Goal: Task Accomplishment & Management: Complete application form

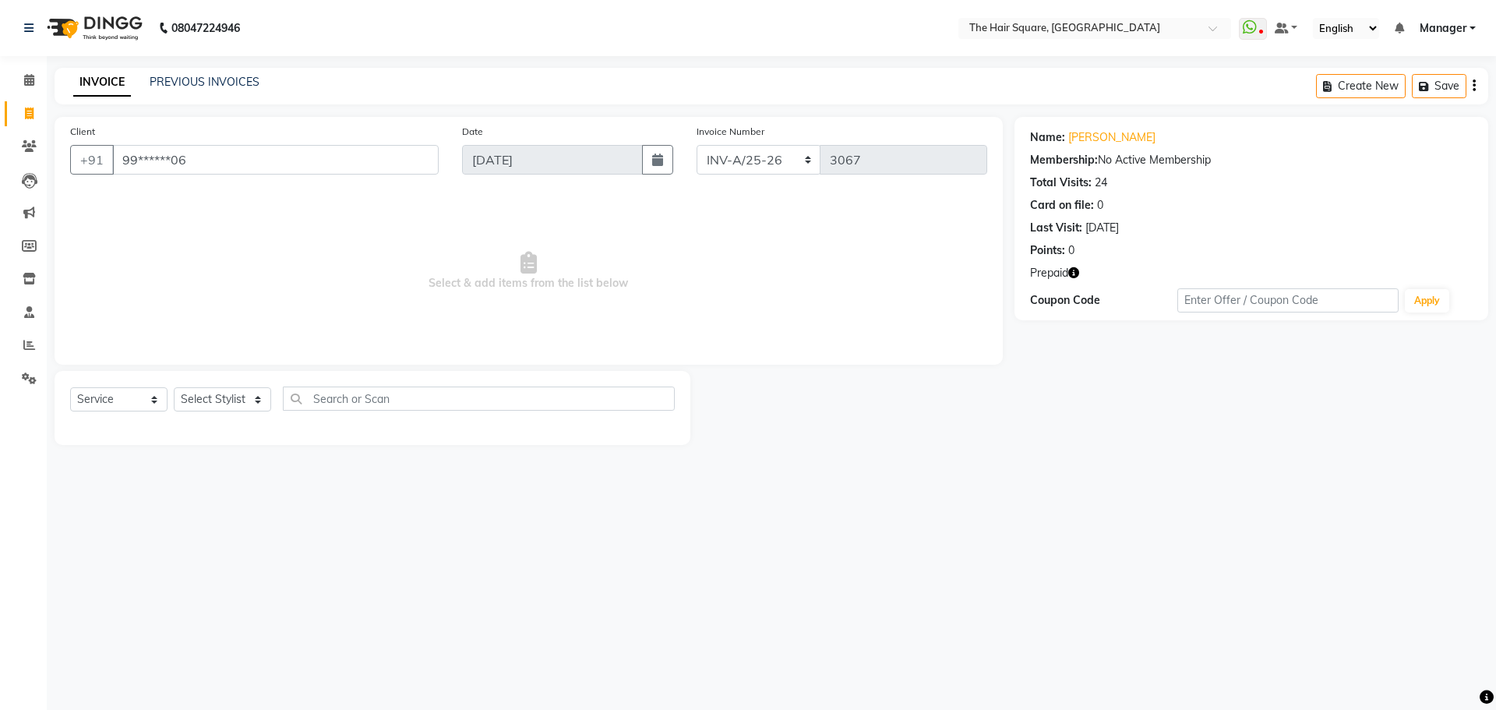
select select "5768"
select select "service"
click at [654, 652] on div "08047224946 Select Location × The Hair Square, [GEOGRAPHIC_DATA] Island WhatsAp…" at bounding box center [748, 355] width 1496 height 710
click at [1072, 274] on icon "button" at bounding box center [1073, 272] width 11 height 11
click at [1073, 274] on icon "button" at bounding box center [1073, 272] width 11 height 11
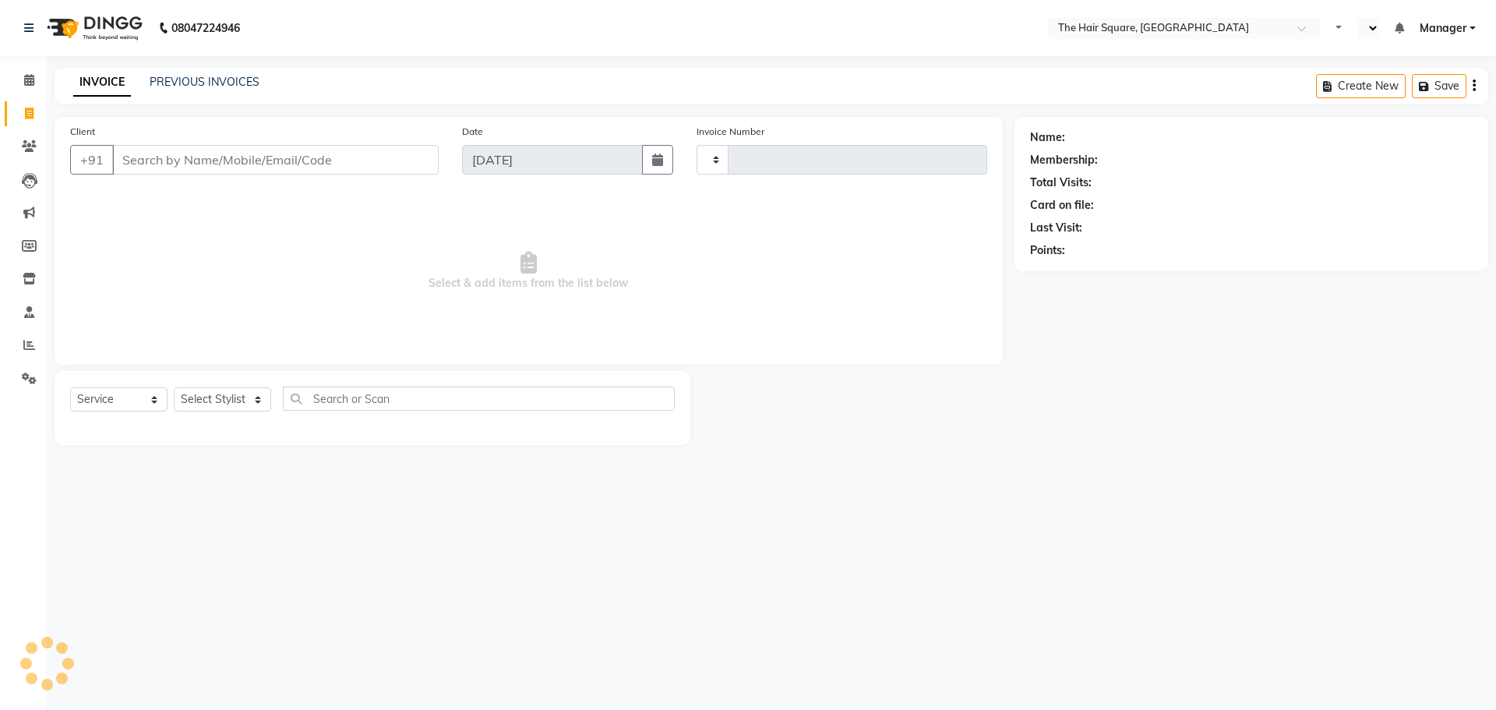
select select "service"
type input "3067"
select select "en"
select select "5768"
type input "123456789"
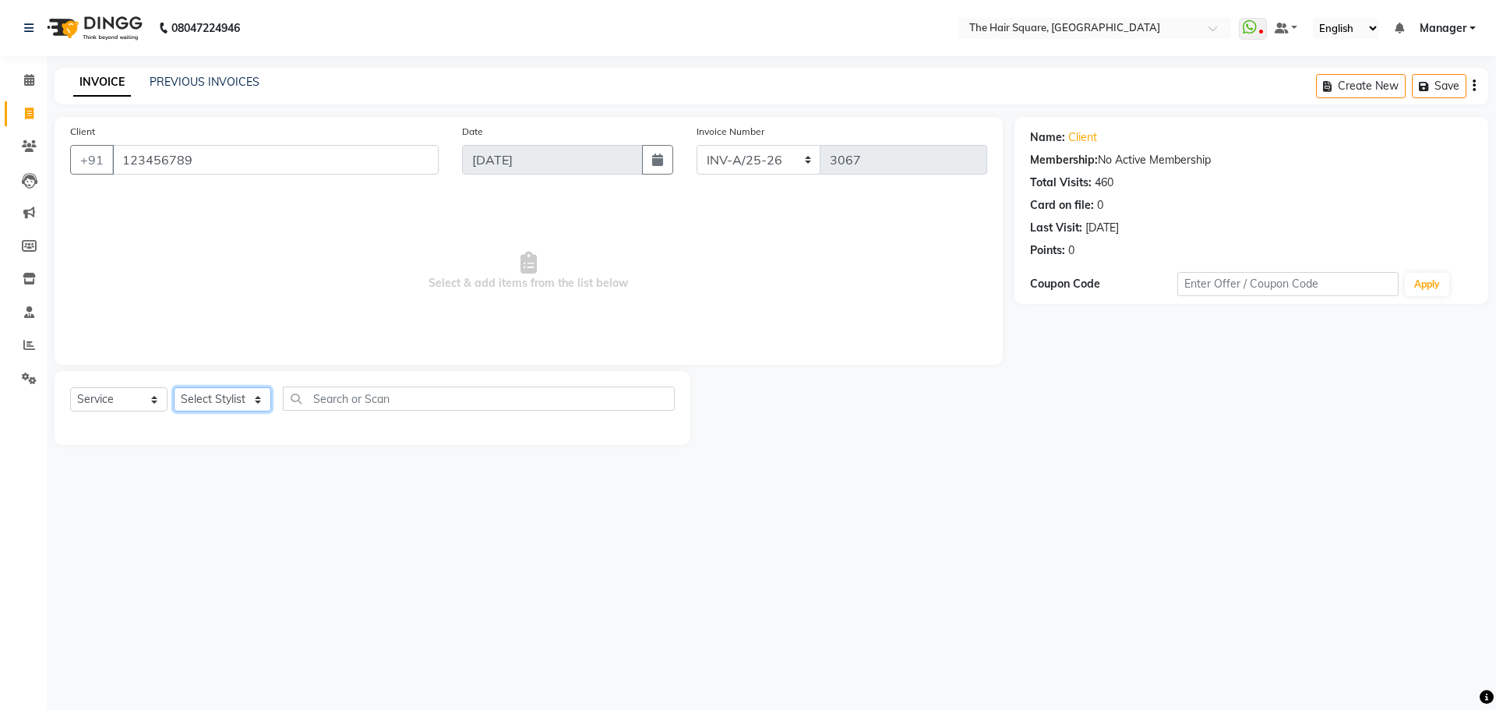
click at [204, 409] on select "Select Stylist Amit Aradhana Bittu Dev Imran Inder Javed Kim Mahendra Manager M…" at bounding box center [222, 399] width 97 height 24
select select "39372"
click at [174, 387] on select "Select Stylist Amit Aradhana Bittu Dev Imran Inder Javed Kim Mahendra Manager M…" at bounding box center [222, 399] width 97 height 24
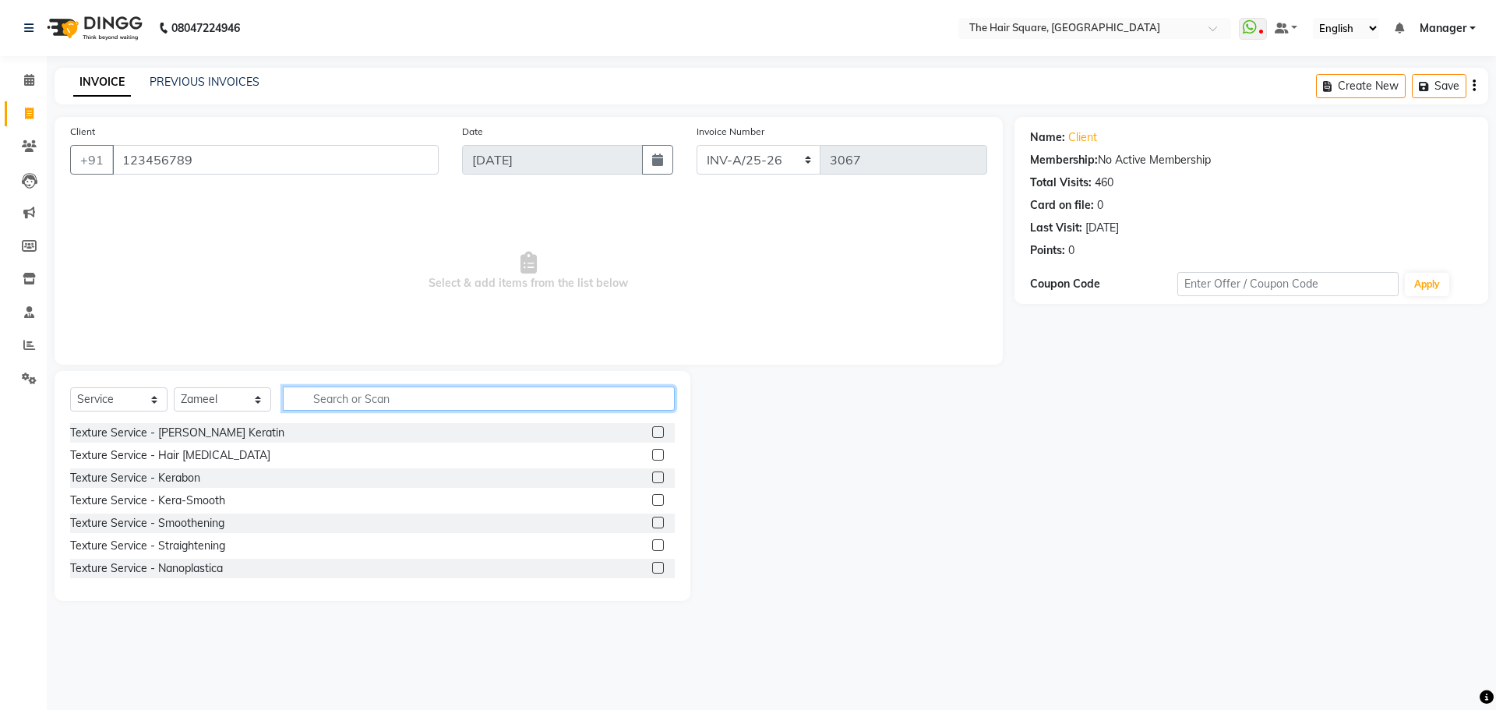
click at [375, 387] on input "text" at bounding box center [479, 398] width 392 height 24
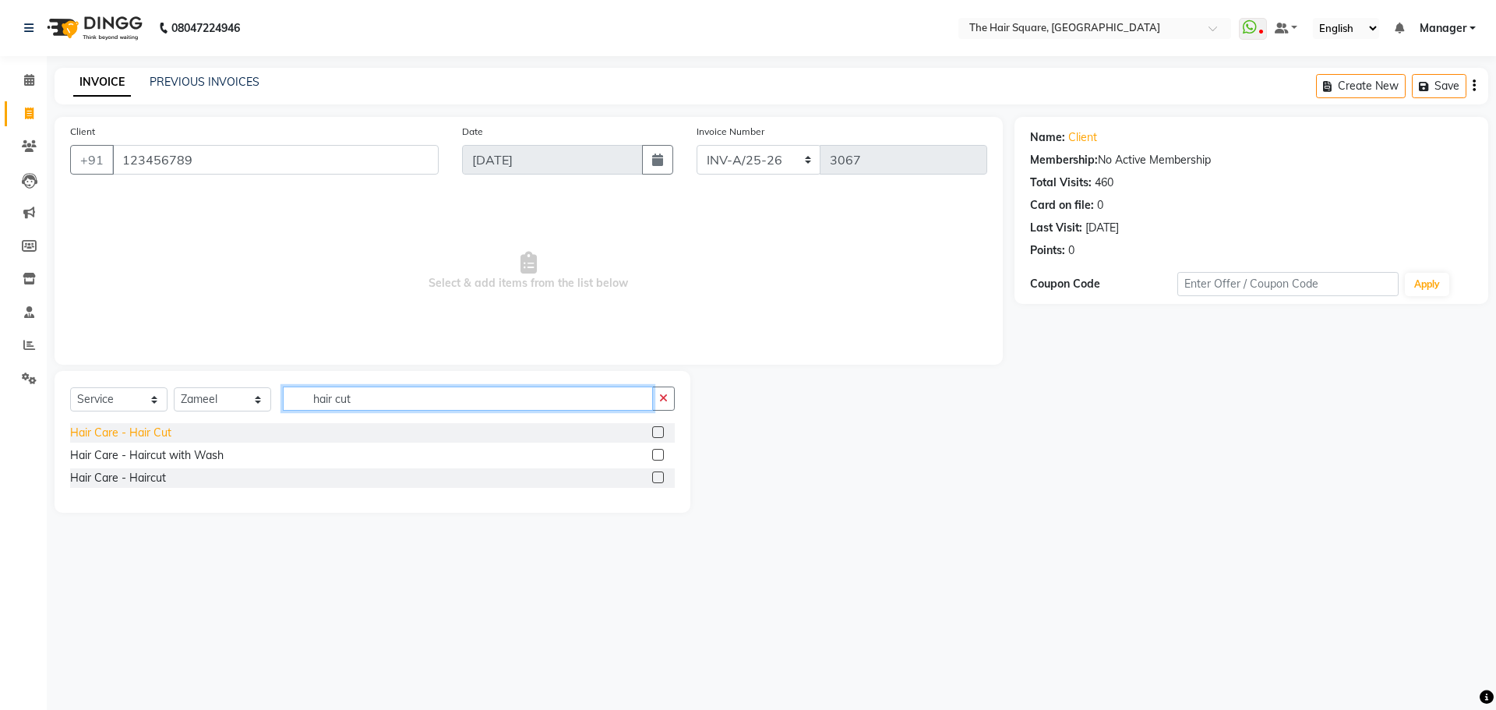
type input "hair cut"
click at [123, 433] on div "Hair Care - Hair Cut" at bounding box center [120, 433] width 101 height 16
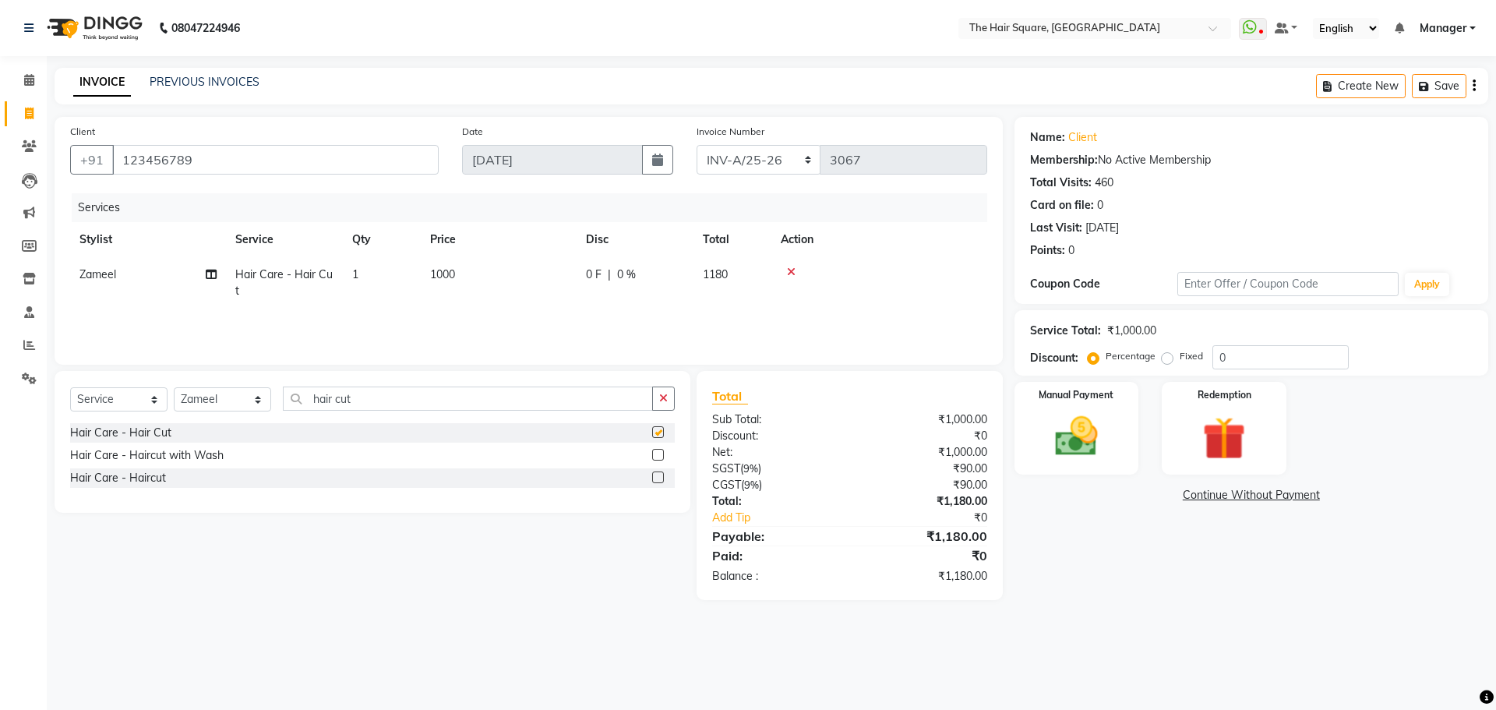
checkbox input "false"
drag, startPoint x: 323, startPoint y: 154, endPoint x: 0, endPoint y: 203, distance: 326.4
click at [0, 175] on app-home "08047224946 Select Location × The Hair Square, Ambience Island WhatsApp Status …" at bounding box center [748, 311] width 1496 height 623
type input "\"
click at [144, 202] on span "asha" at bounding box center [146, 196] width 30 height 16
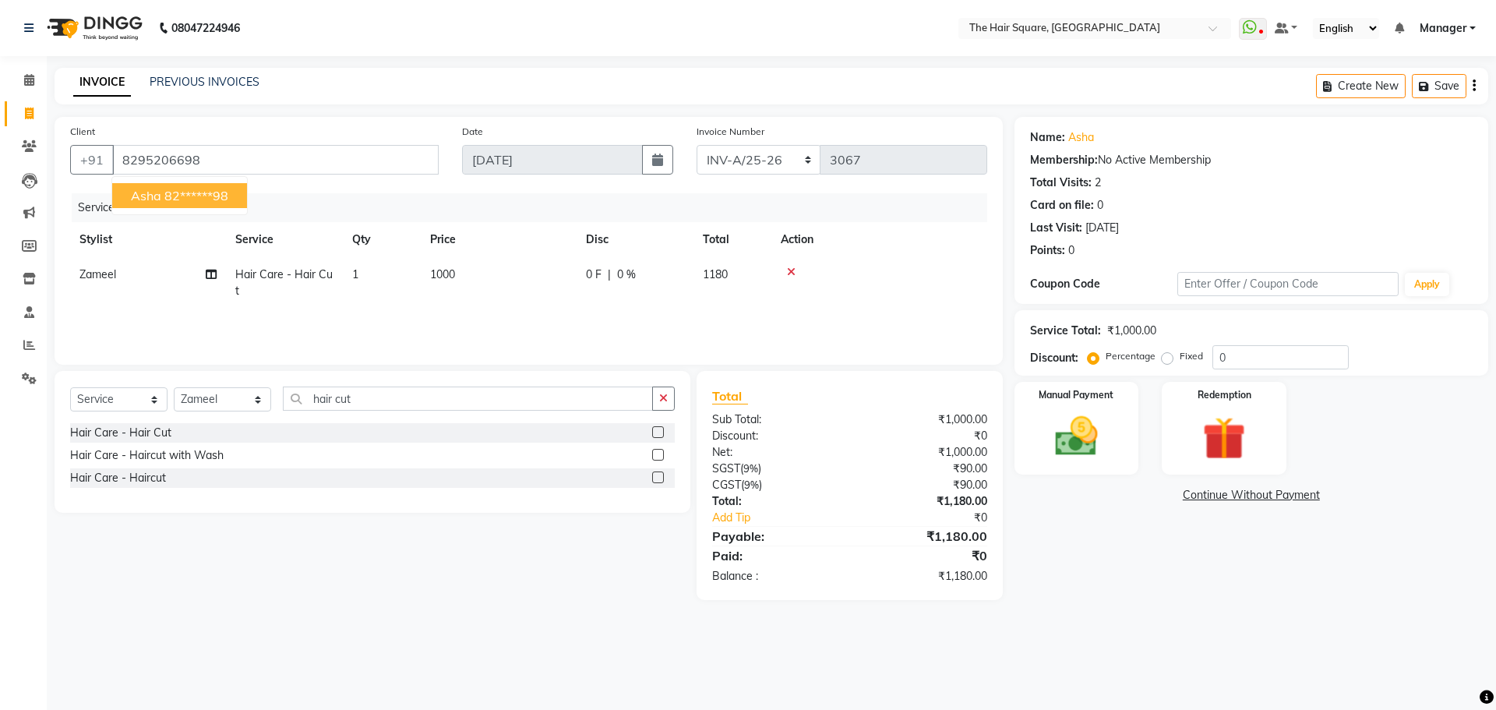
type input "82******98"
drag, startPoint x: 1060, startPoint y: 429, endPoint x: 1134, endPoint y: 477, distance: 88.0
click at [1060, 429] on img at bounding box center [1077, 436] width 70 height 50
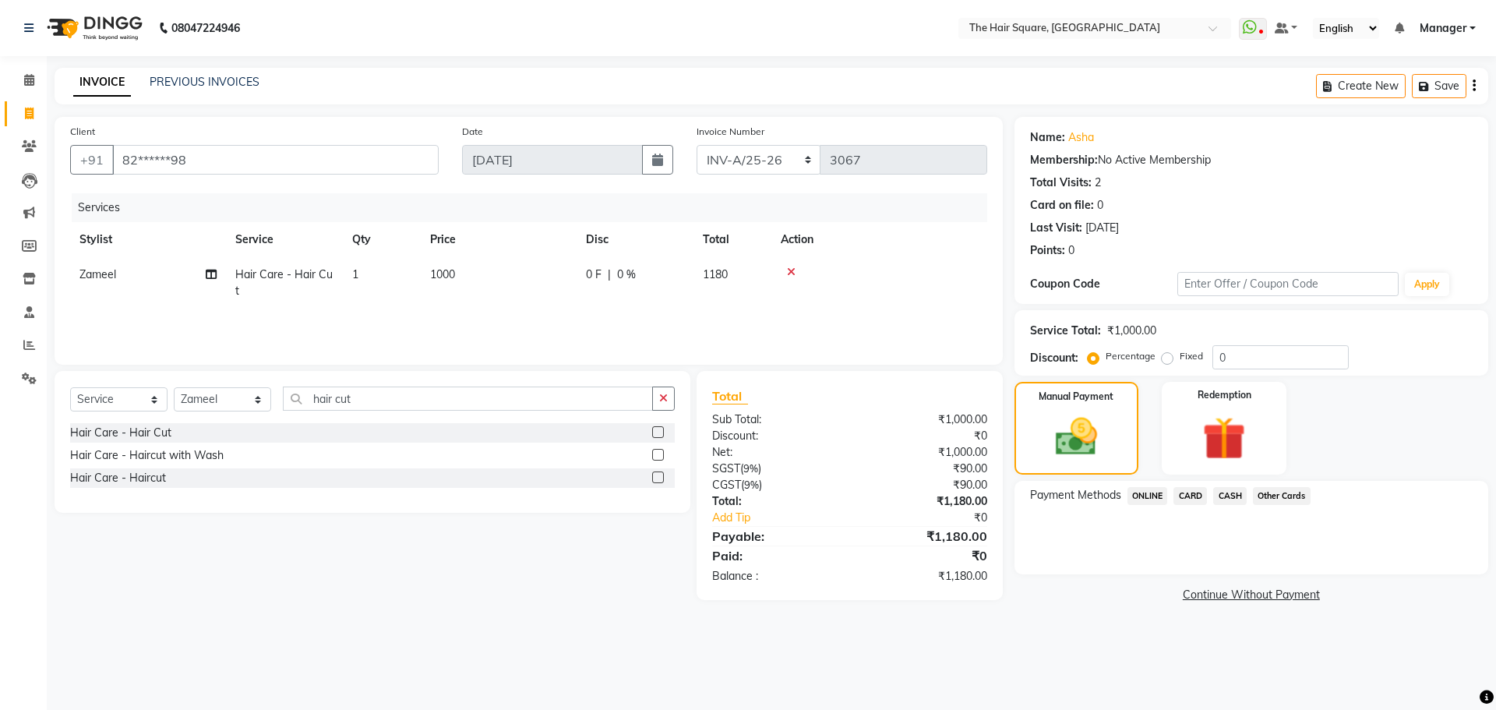
click at [1149, 501] on span "ONLINE" at bounding box center [1148, 496] width 41 height 18
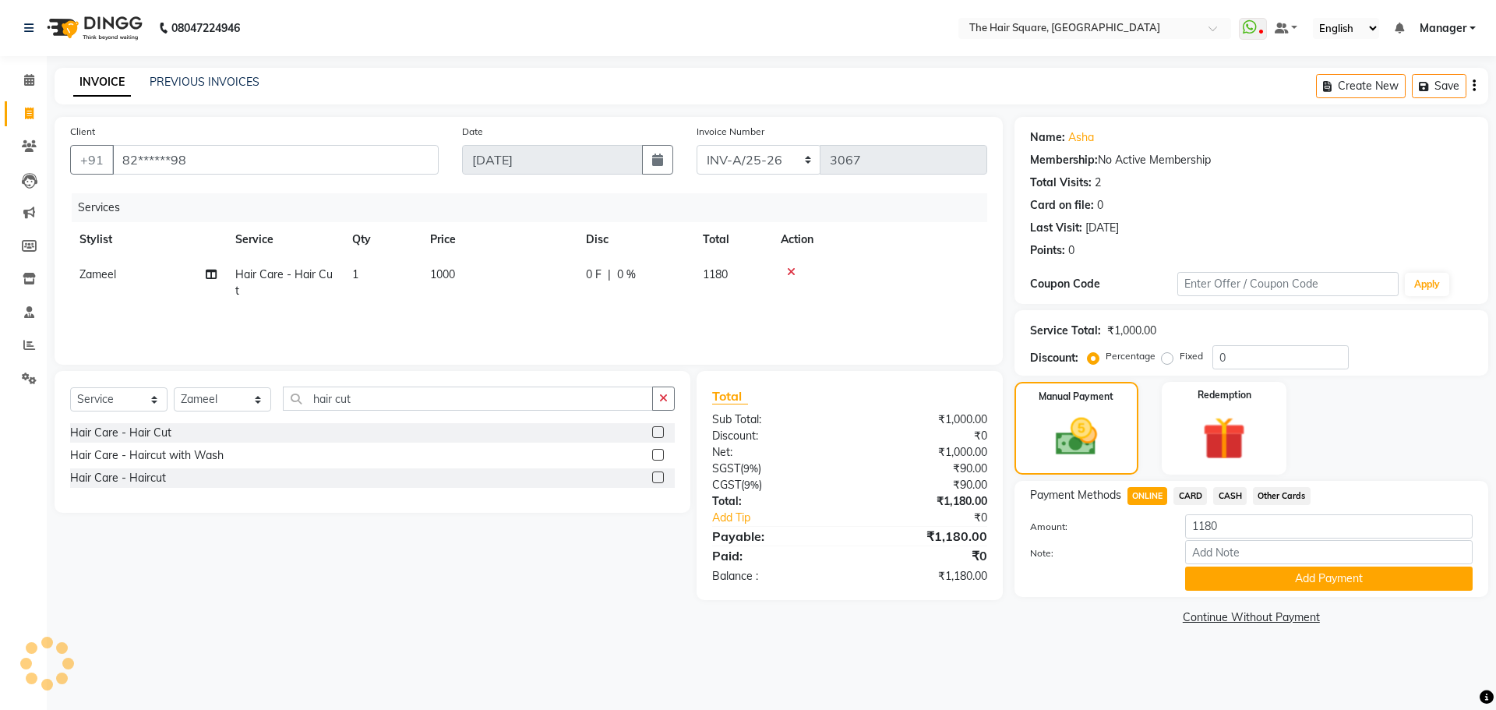
click at [1212, 595] on div "Payment Methods ONLINE CARD CASH Other Cards Amount: 1180 Note: Add Payment" at bounding box center [1252, 539] width 474 height 116
click at [1241, 556] on input "Note:" at bounding box center [1329, 552] width 288 height 24
click at [1240, 577] on button "Add Payment" at bounding box center [1329, 578] width 288 height 24
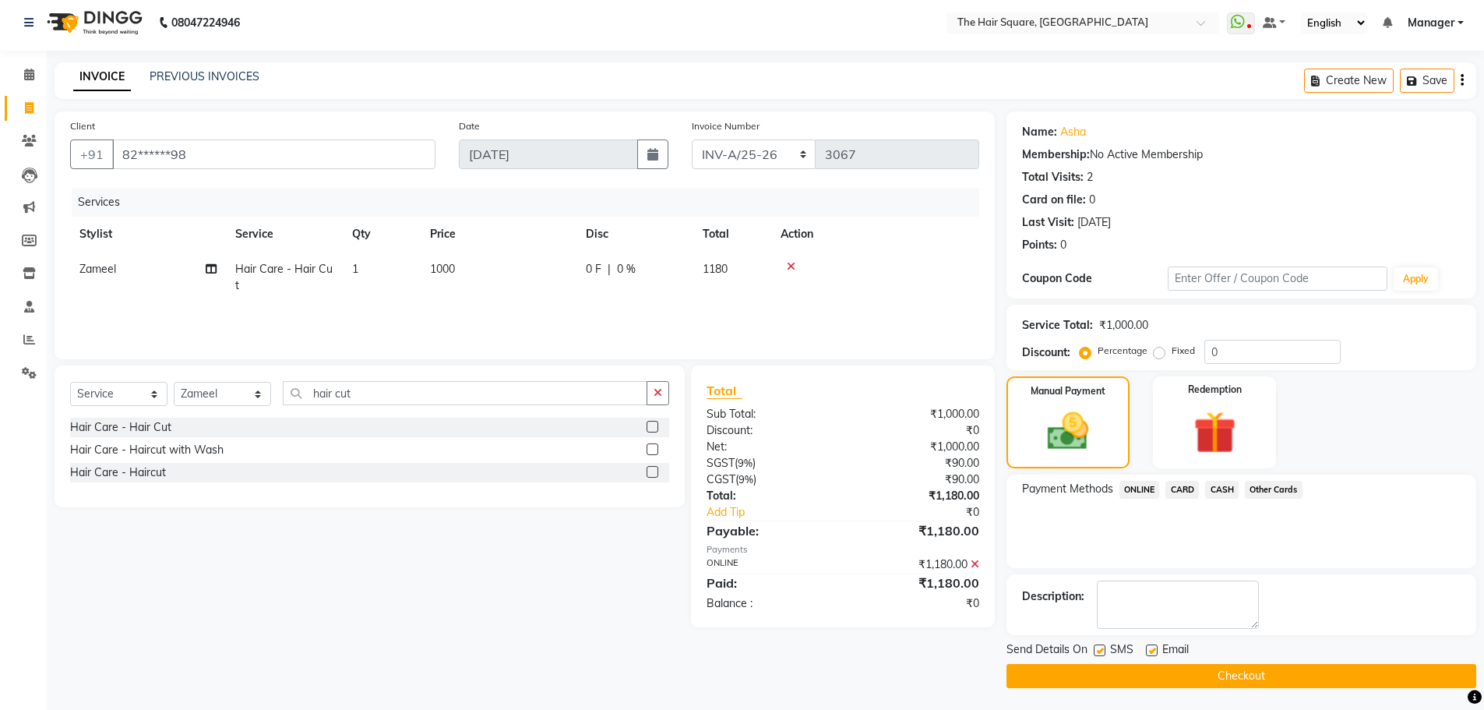
scroll to position [7, 0]
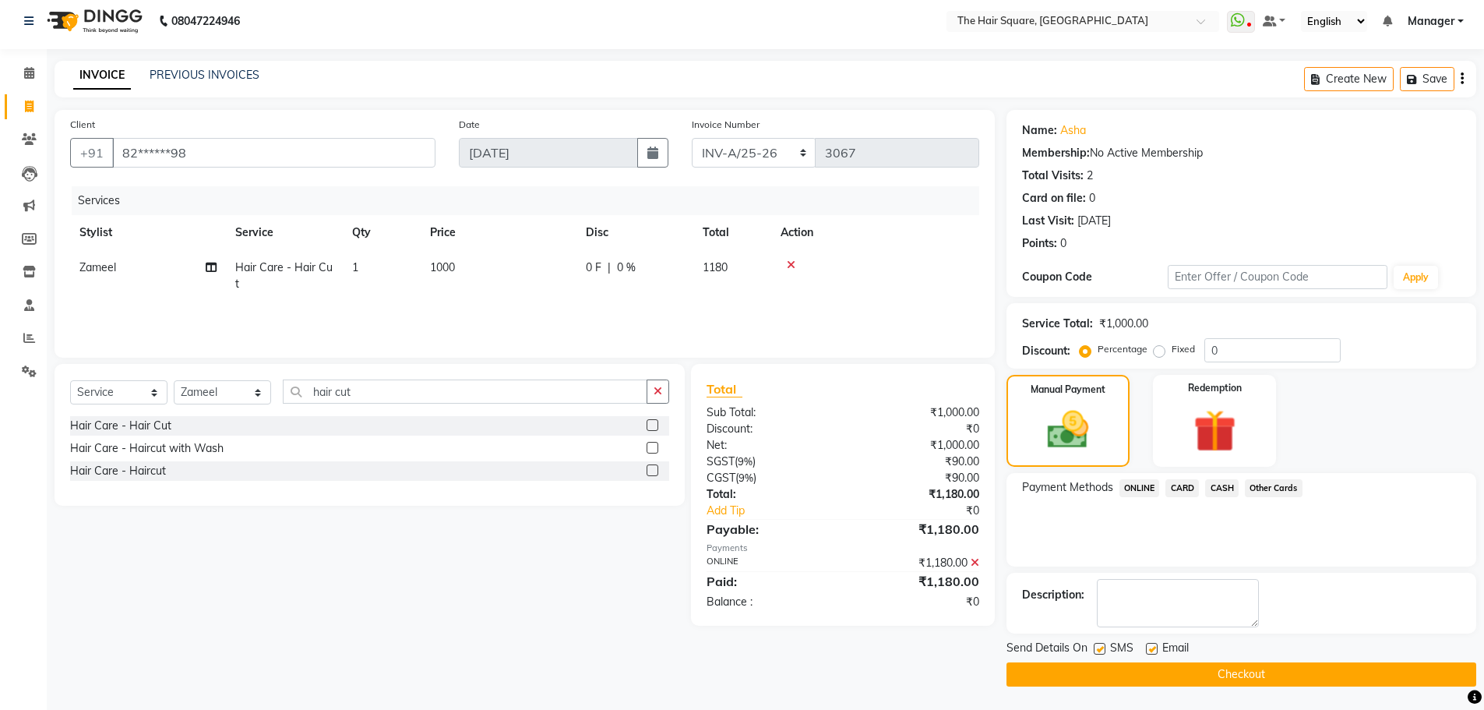
click at [1264, 681] on button "Checkout" at bounding box center [1242, 674] width 470 height 24
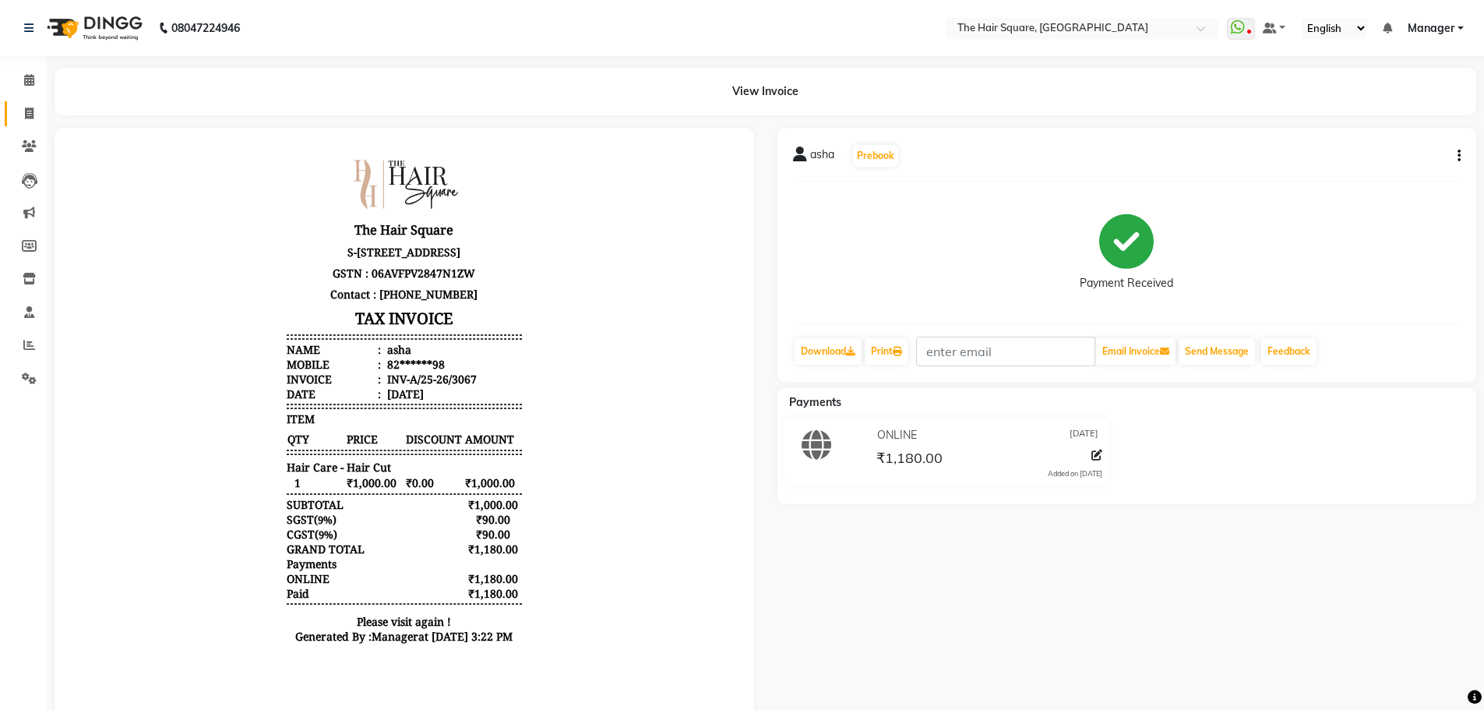
click at [28, 121] on span at bounding box center [29, 114] width 27 height 18
select select "service"
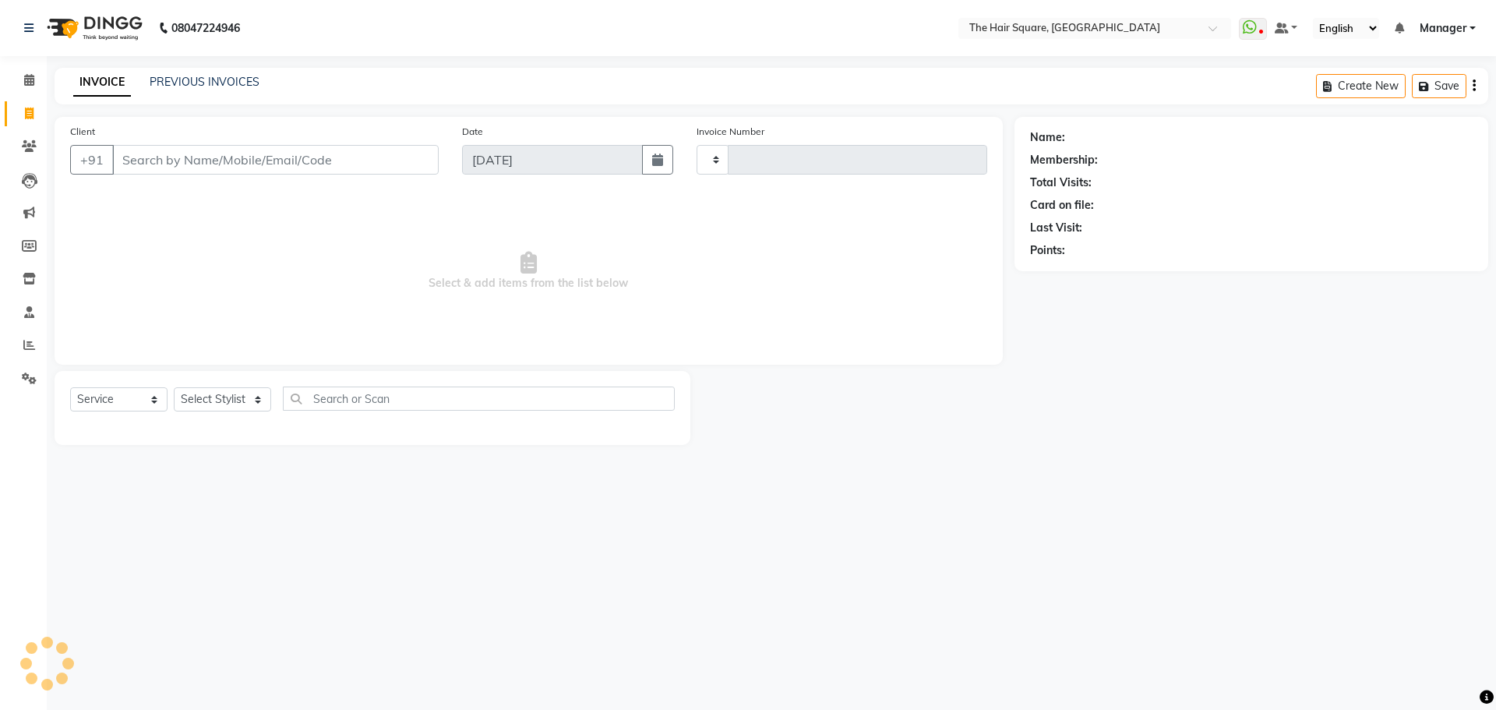
click at [28, 104] on link "Invoice" at bounding box center [23, 114] width 37 height 26
select select "service"
click at [196, 94] on div "INVOICE PREVIOUS INVOICES Create New Save" at bounding box center [772, 86] width 1434 height 37
type input "3068"
click at [204, 81] on link "PREVIOUS INVOICES" at bounding box center [205, 82] width 110 height 14
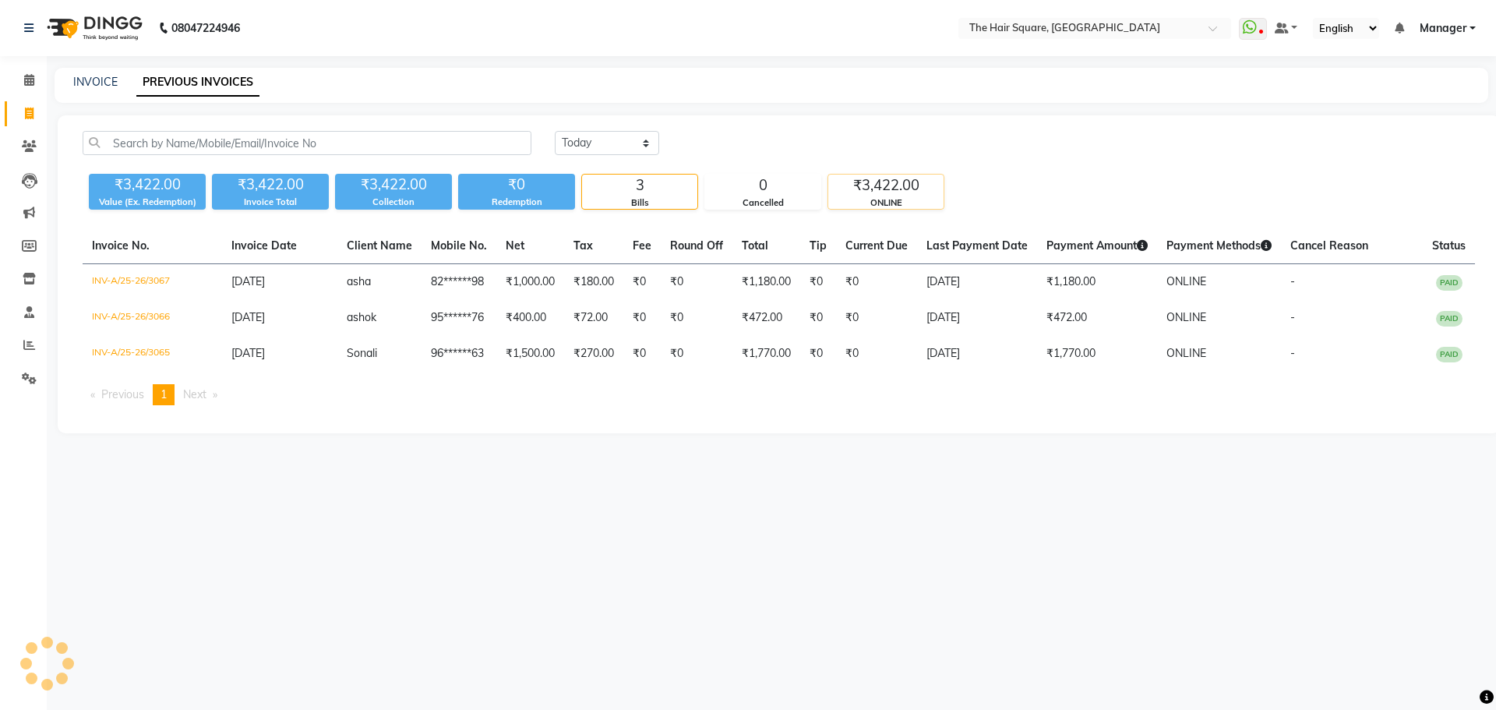
click at [870, 192] on div "₹3,422.00" at bounding box center [885, 186] width 115 height 22
click at [29, 125] on link "Invoice" at bounding box center [23, 114] width 37 height 26
select select "service"
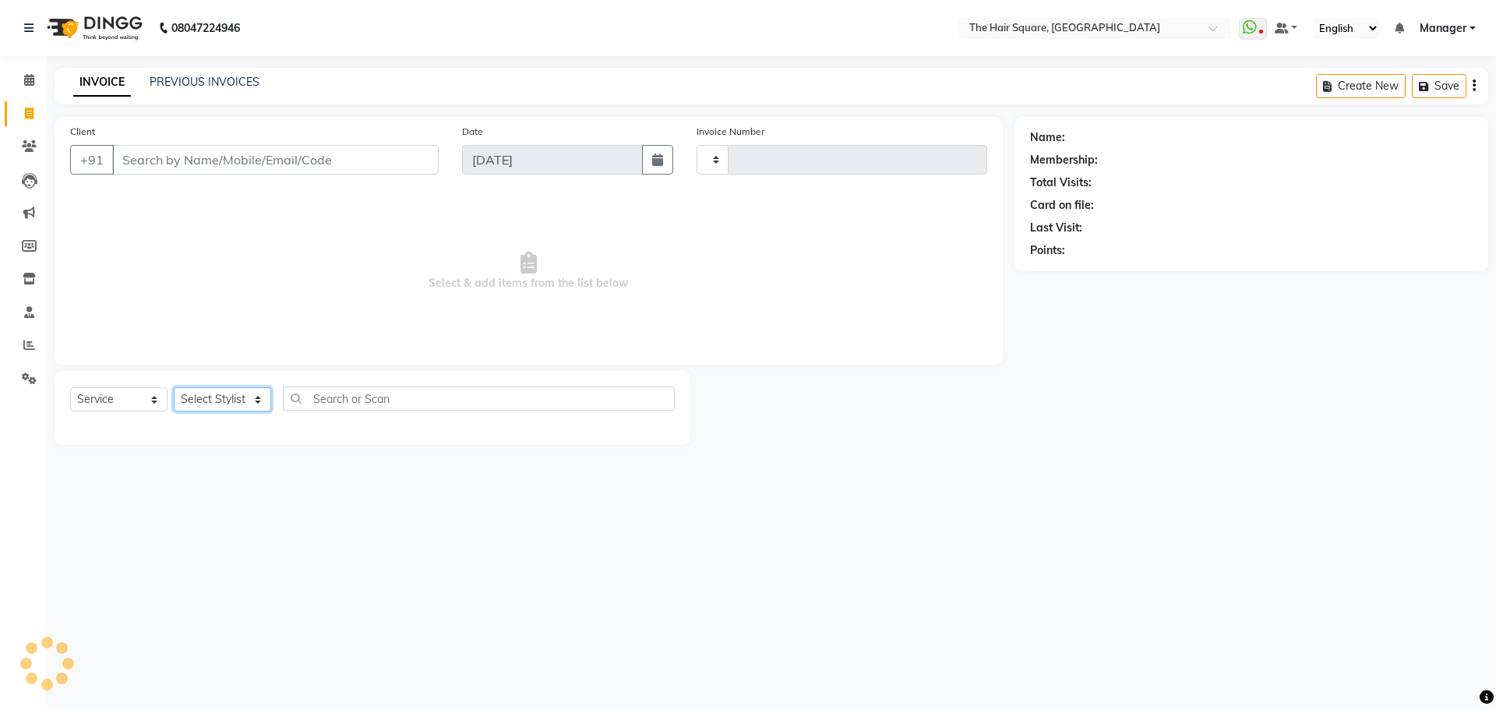
click at [206, 400] on select "Select Stylist" at bounding box center [222, 399] width 97 height 24
type input "3068"
select select "5768"
select select "39381"
click at [174, 387] on select "Select Stylist Amit Aradhana Bittu Dev Imran Inder Javed Kim Mahendra Manager M…" at bounding box center [222, 399] width 97 height 24
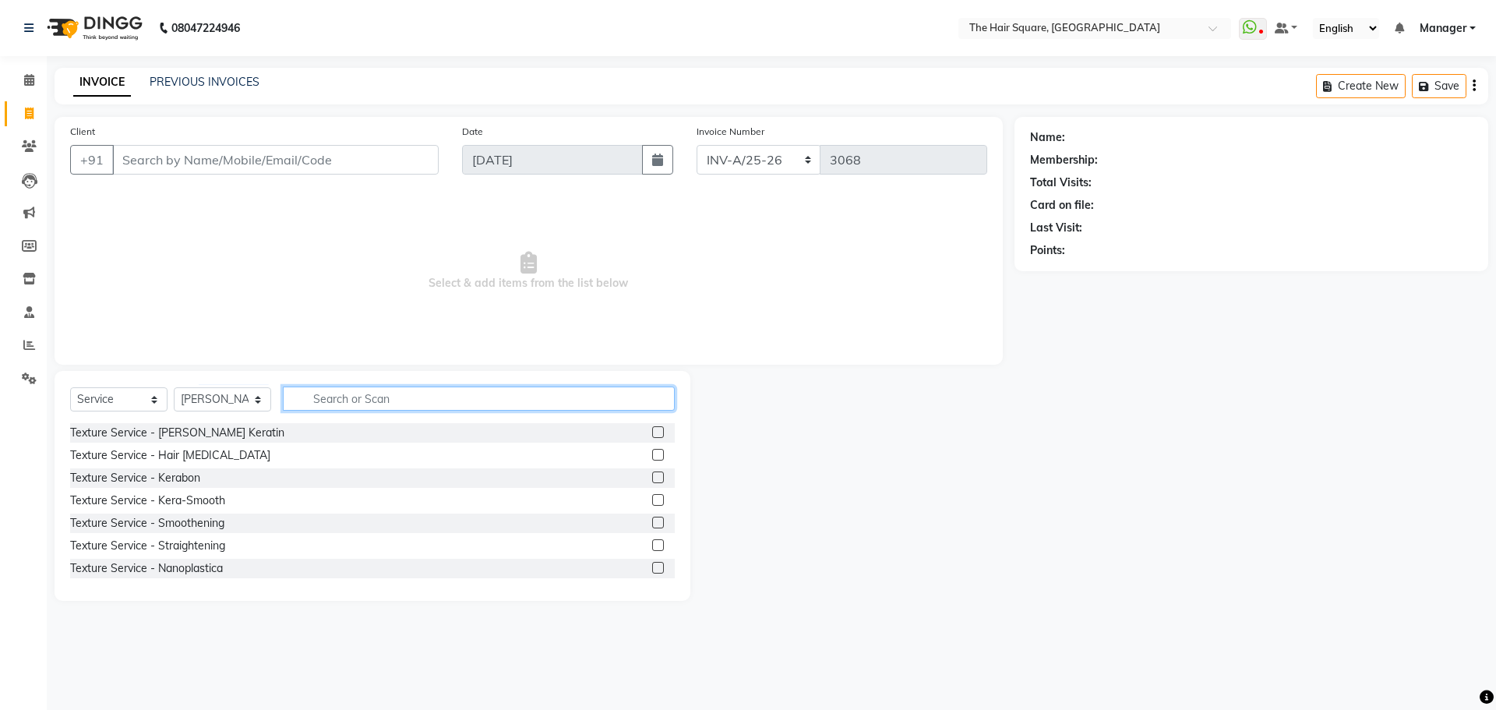
click at [337, 394] on input "text" at bounding box center [479, 398] width 392 height 24
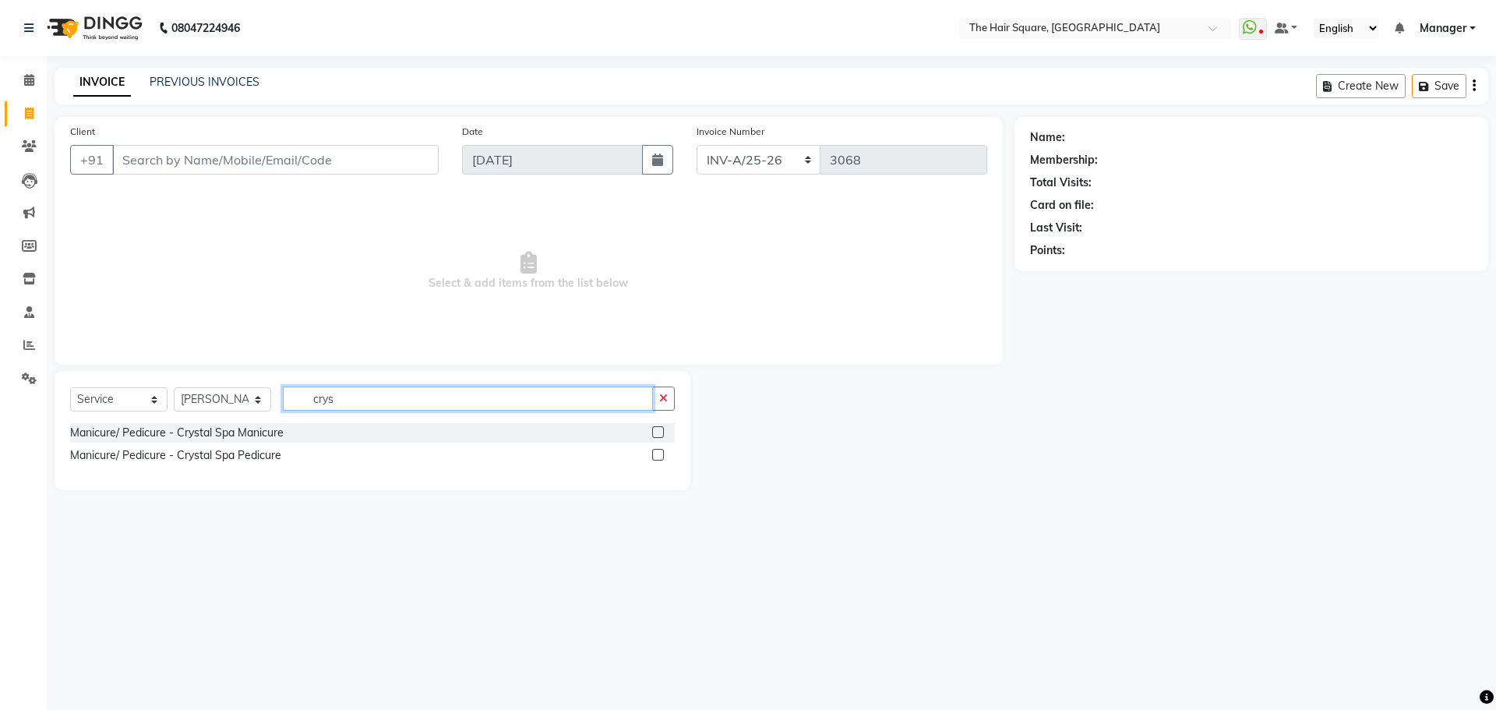
type input "crys"
click at [657, 449] on label at bounding box center [658, 455] width 12 height 12
click at [657, 450] on input "checkbox" at bounding box center [657, 455] width 10 height 10
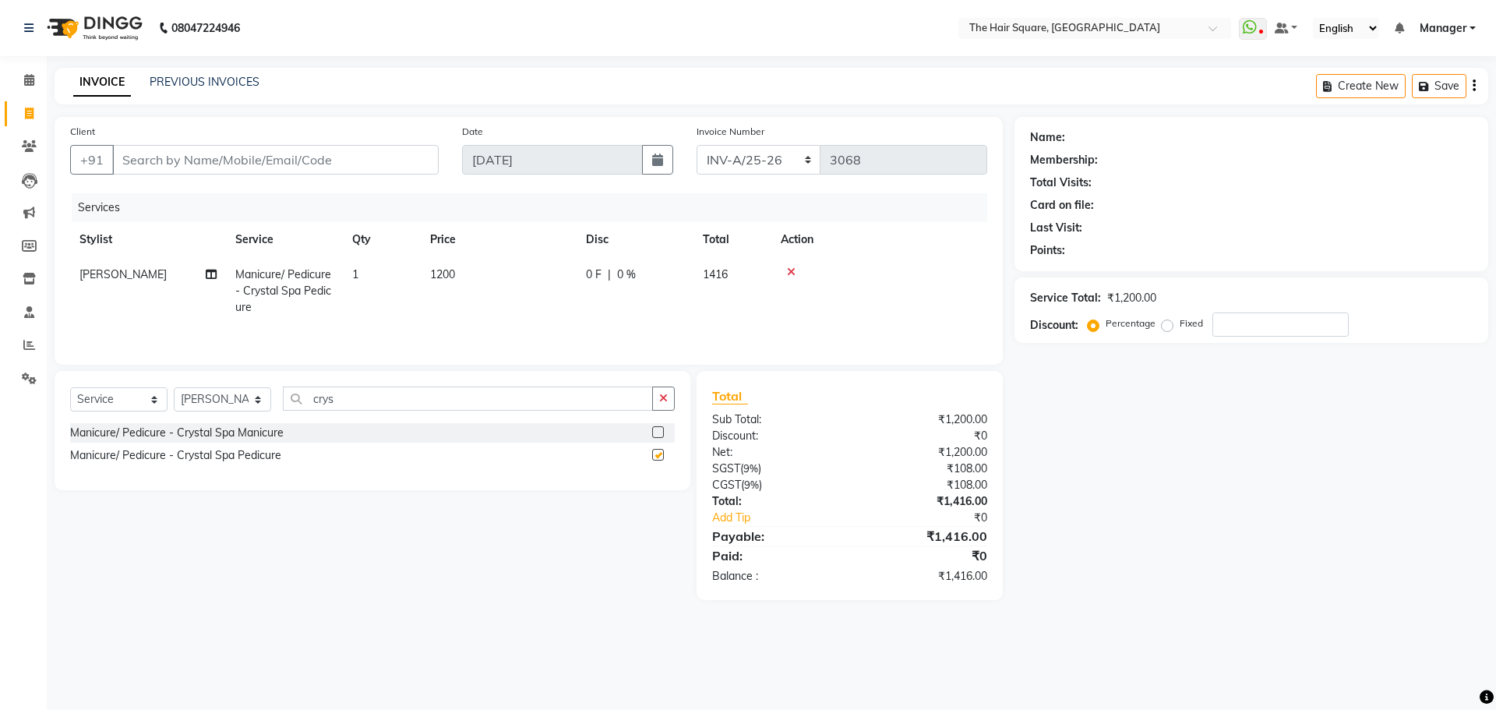
checkbox input "false"
click at [20, 113] on span at bounding box center [29, 114] width 27 height 18
select select "service"
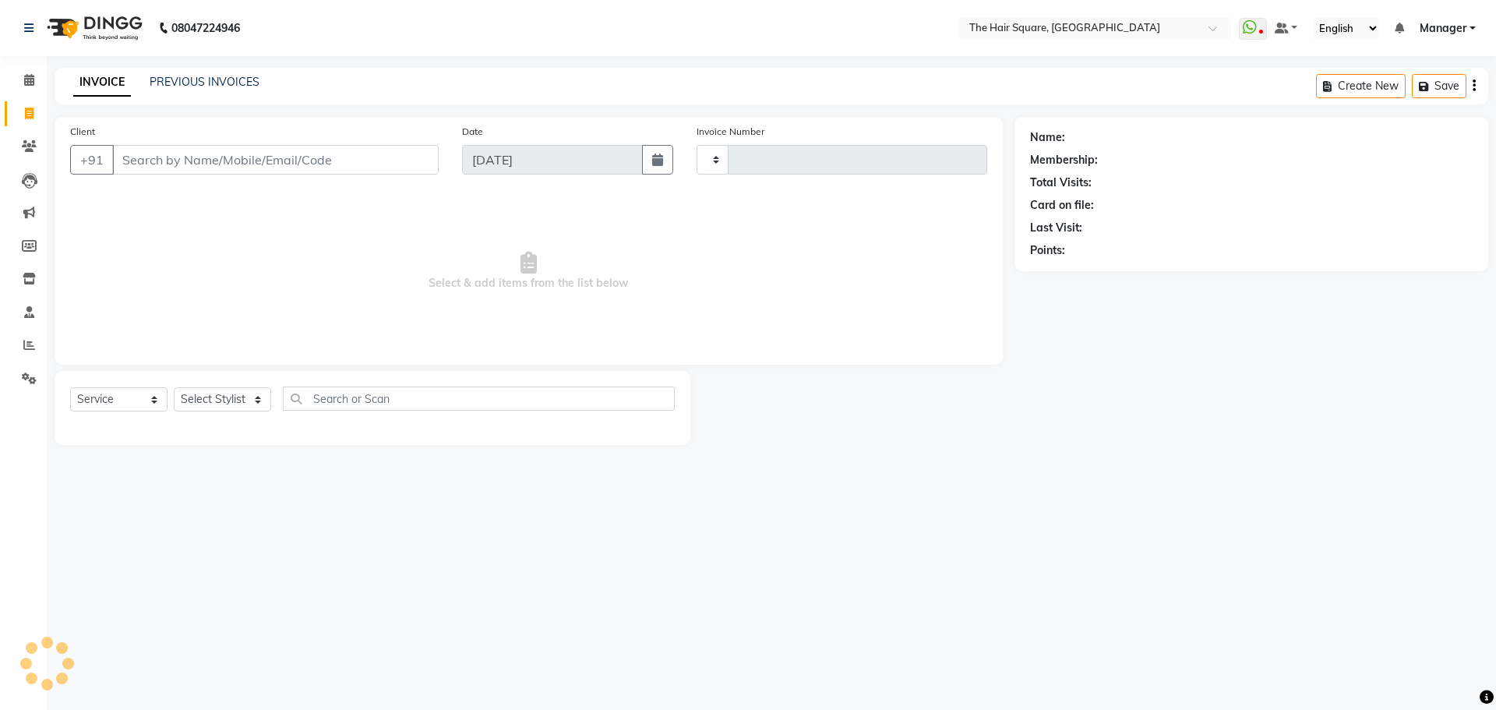
type input "3068"
select select "5768"
click at [174, 81] on link "PREVIOUS INVOICES" at bounding box center [205, 82] width 110 height 14
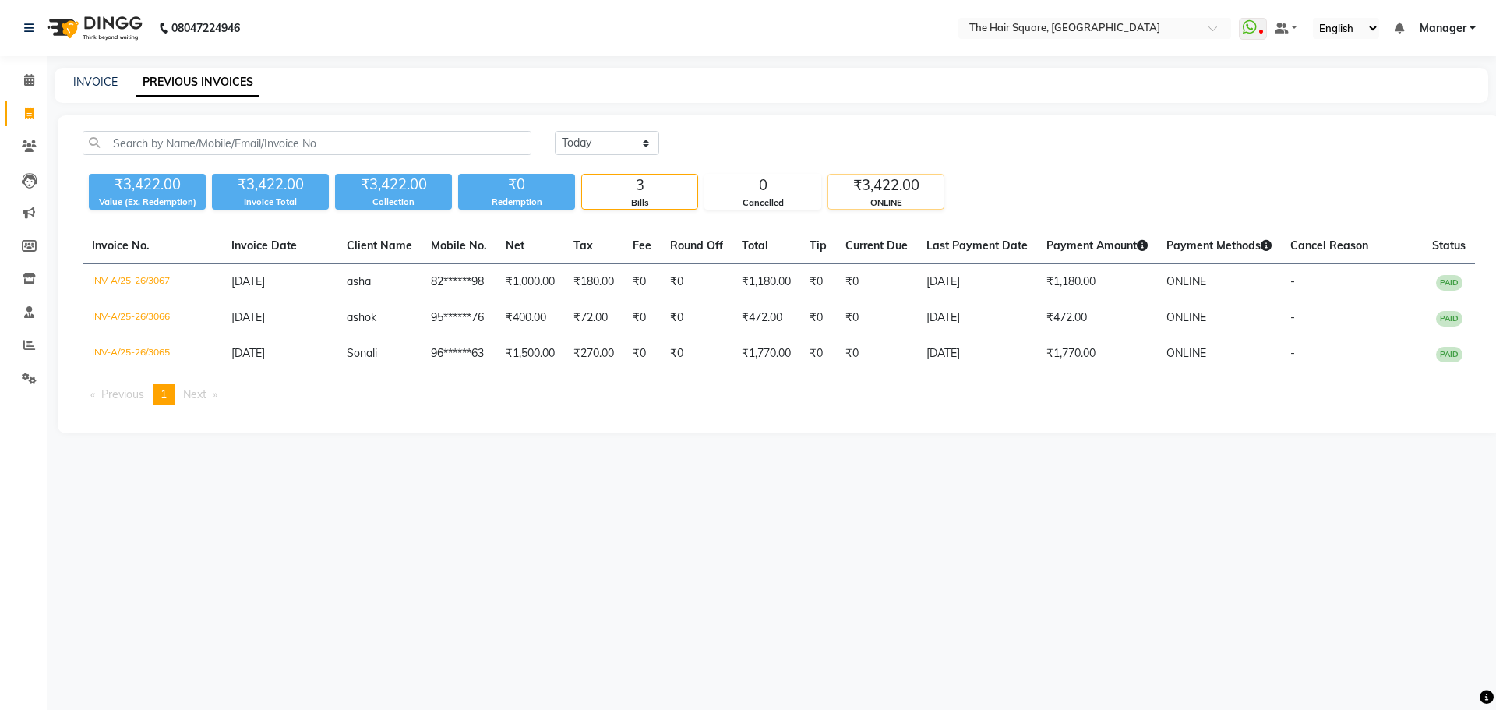
click at [926, 186] on div "₹3,422.00" at bounding box center [885, 186] width 115 height 22
click at [9, 92] on link "Calendar" at bounding box center [23, 81] width 37 height 26
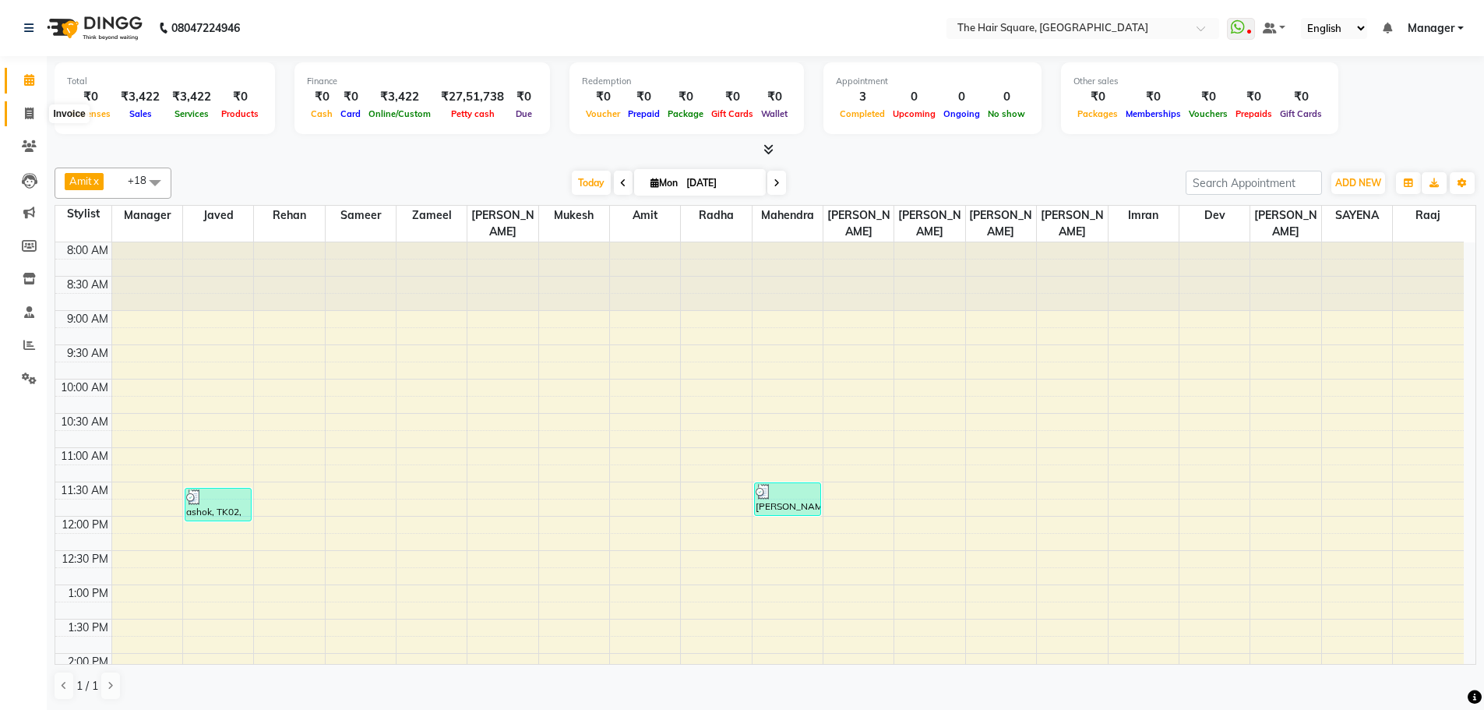
click at [37, 114] on span at bounding box center [29, 114] width 27 height 18
select select "service"
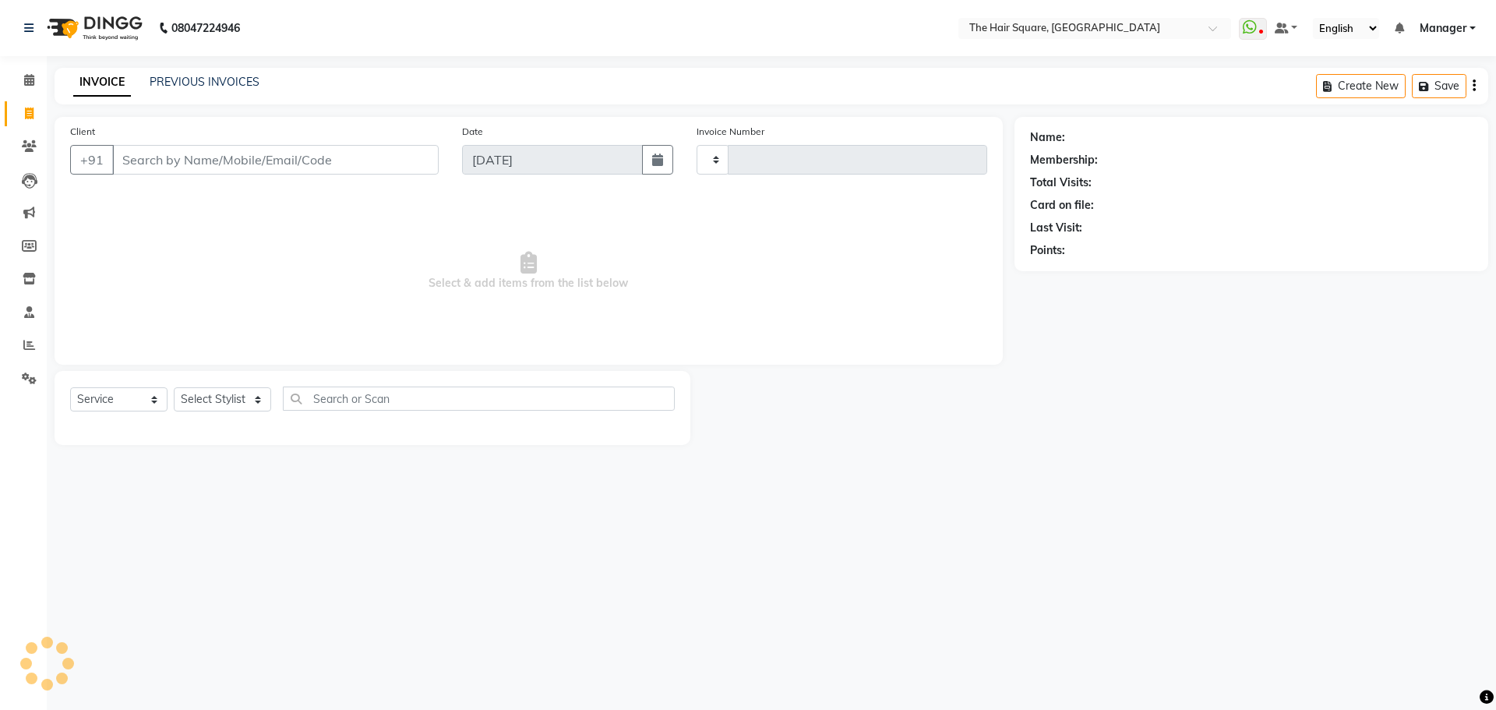
type input "3068"
select select "5768"
click at [232, 78] on link "PREVIOUS INVOICES" at bounding box center [205, 82] width 110 height 14
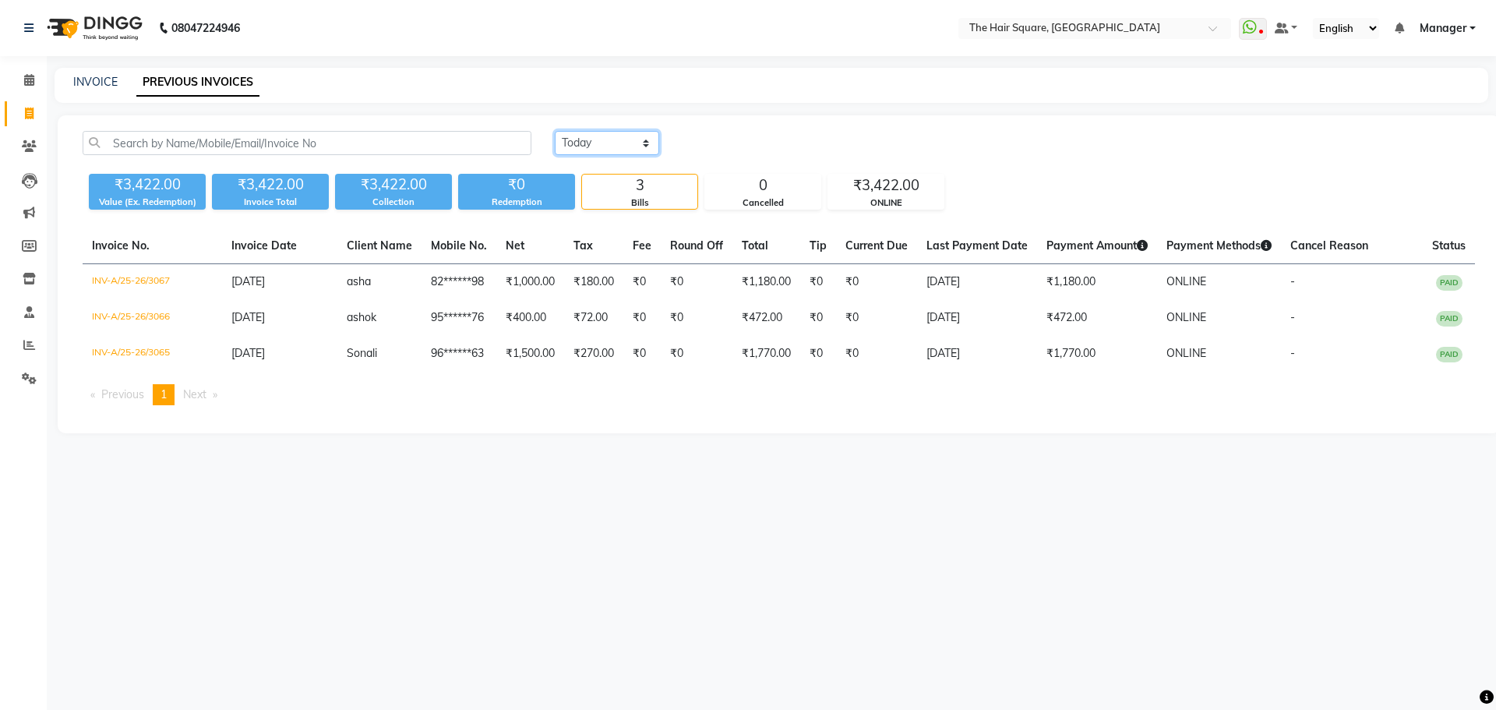
click at [616, 146] on select "Today Yesterday Custom Range" at bounding box center [607, 143] width 104 height 24
click at [620, 145] on select "Today Yesterday Custom Range" at bounding box center [607, 143] width 104 height 24
click at [84, 88] on div "INVOICE" at bounding box center [95, 82] width 44 height 16
click at [85, 84] on link "INVOICE" at bounding box center [95, 82] width 44 height 14
select select "service"
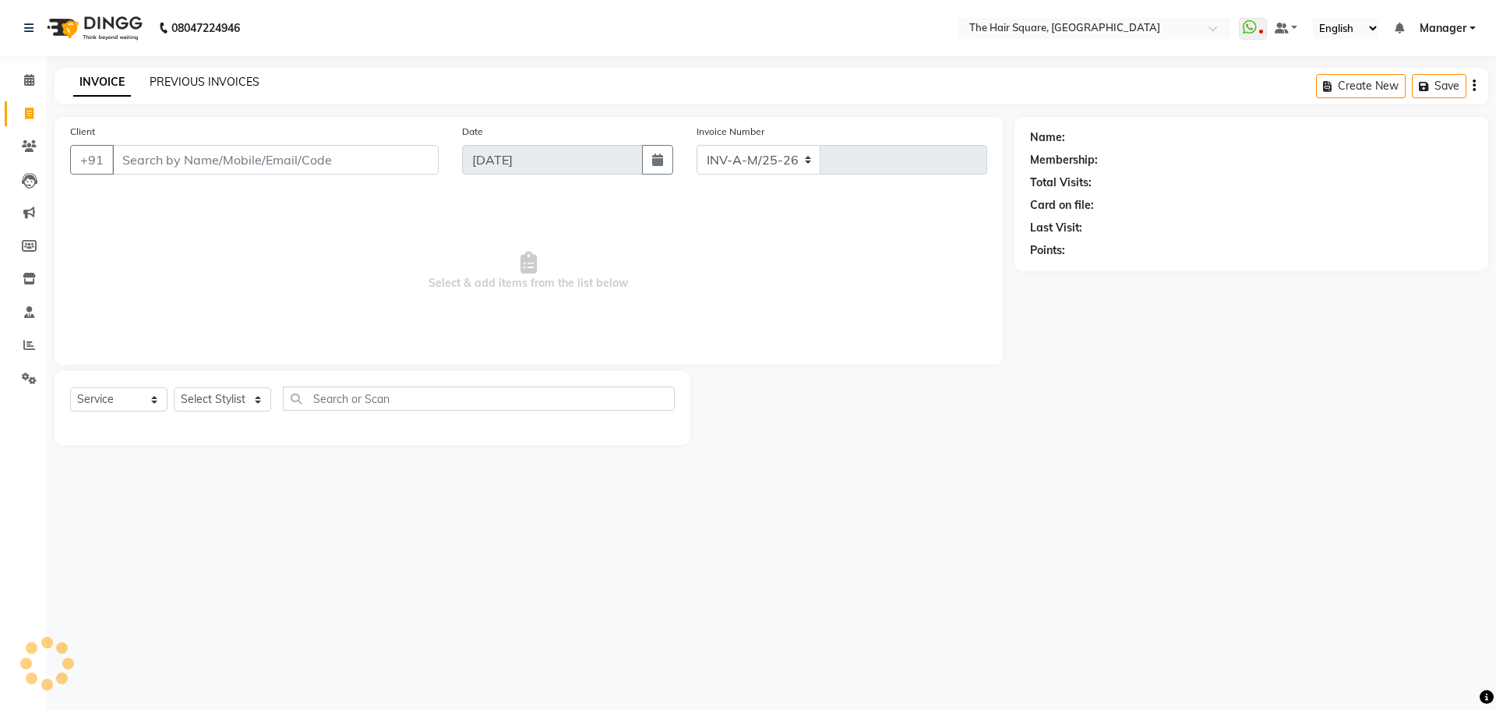
select select "5768"
type input "3068"
click at [228, 84] on link "PREVIOUS INVOICES" at bounding box center [205, 82] width 110 height 14
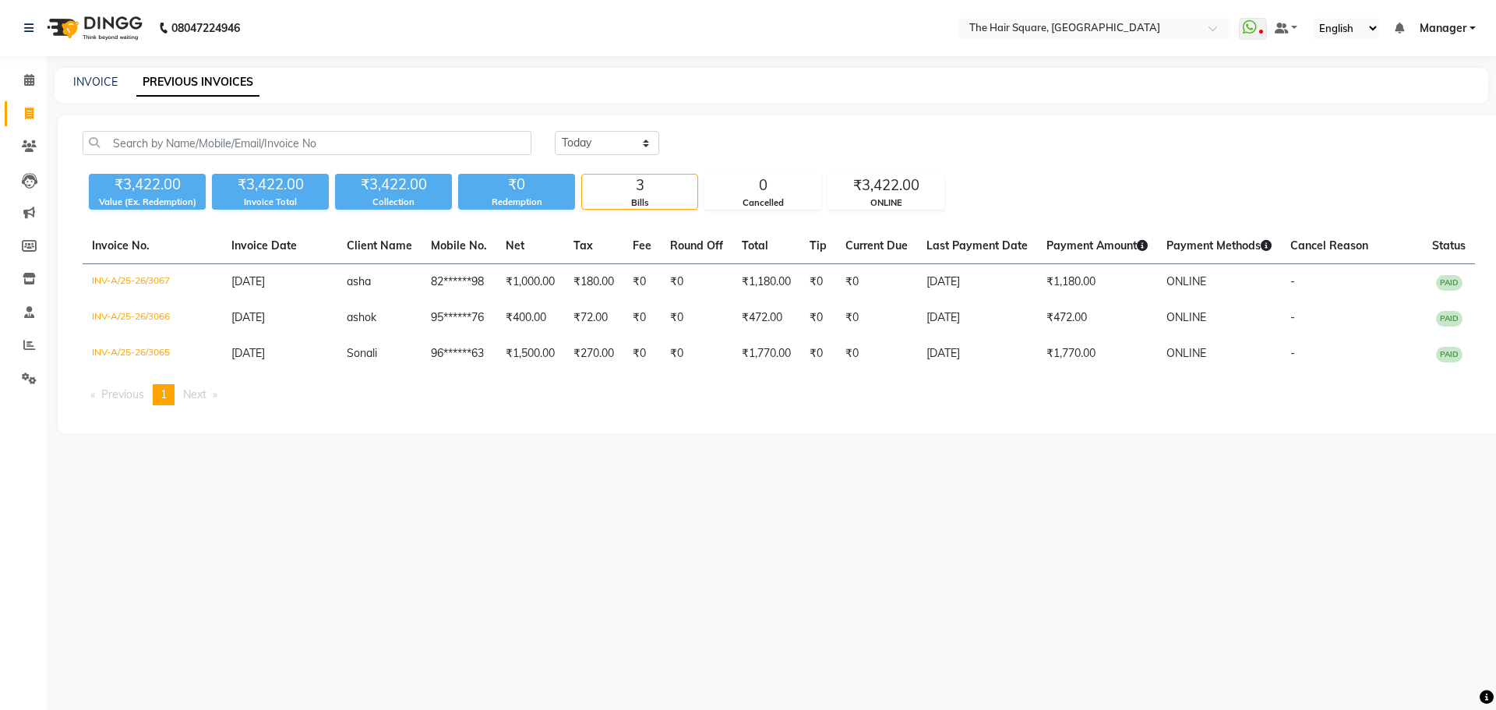
click at [14, 65] on li "Calendar" at bounding box center [23, 81] width 47 height 34
click at [26, 92] on link "Calendar" at bounding box center [23, 81] width 37 height 26
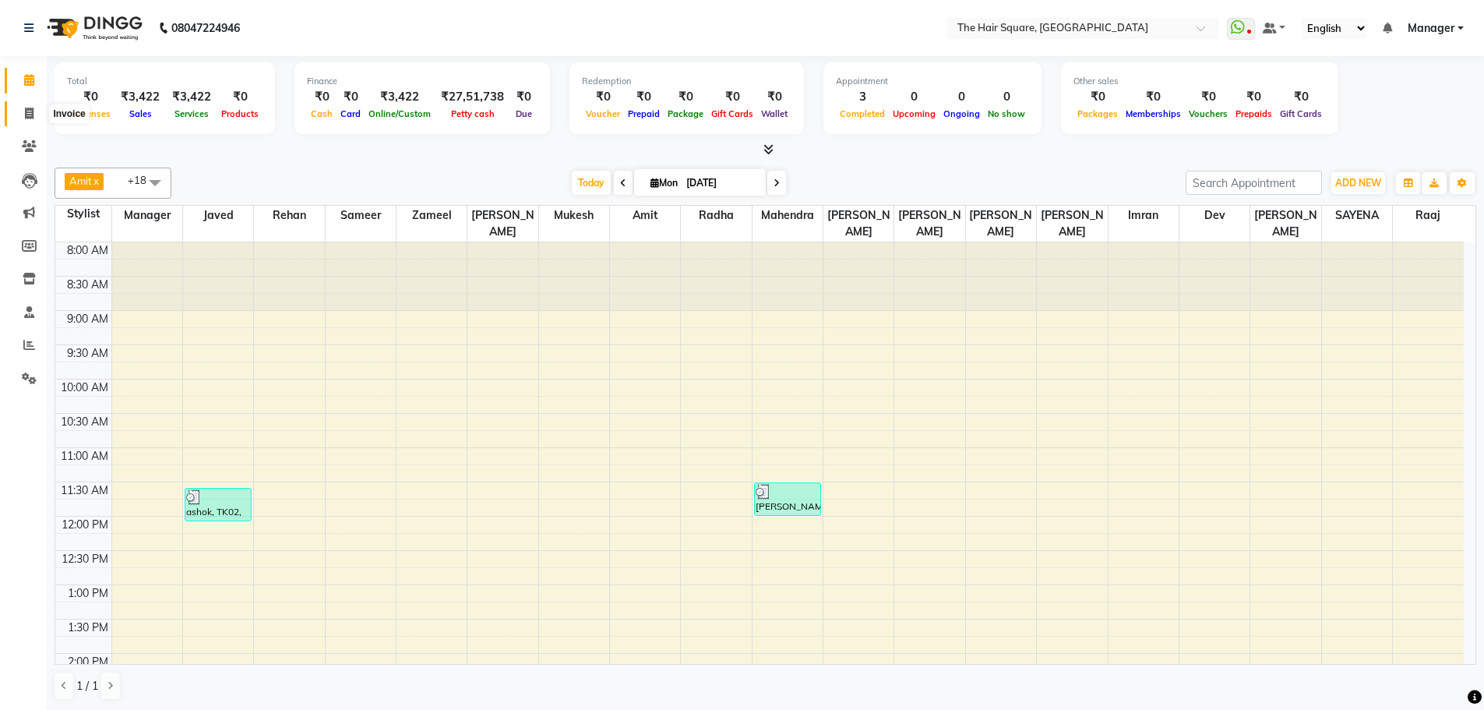
click at [26, 112] on icon at bounding box center [29, 114] width 9 height 12
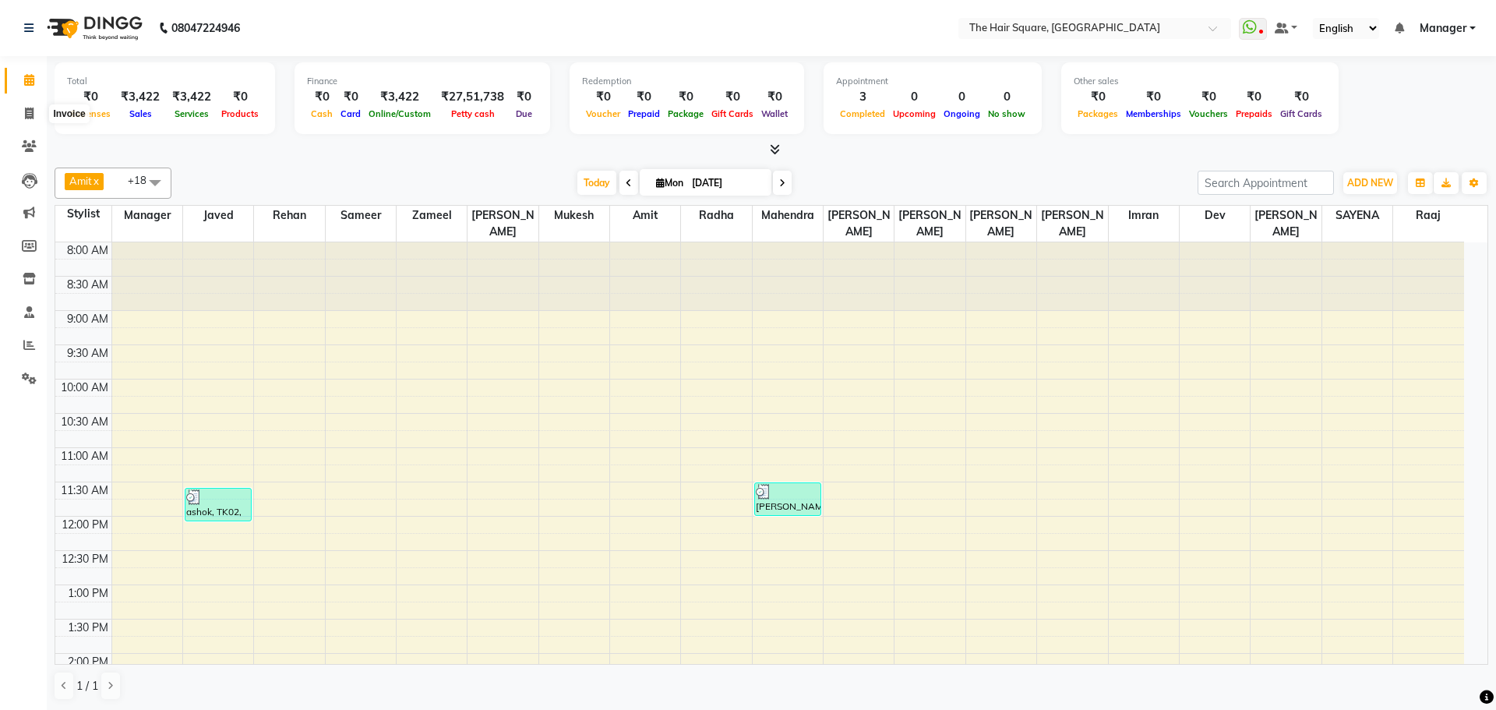
select select "service"
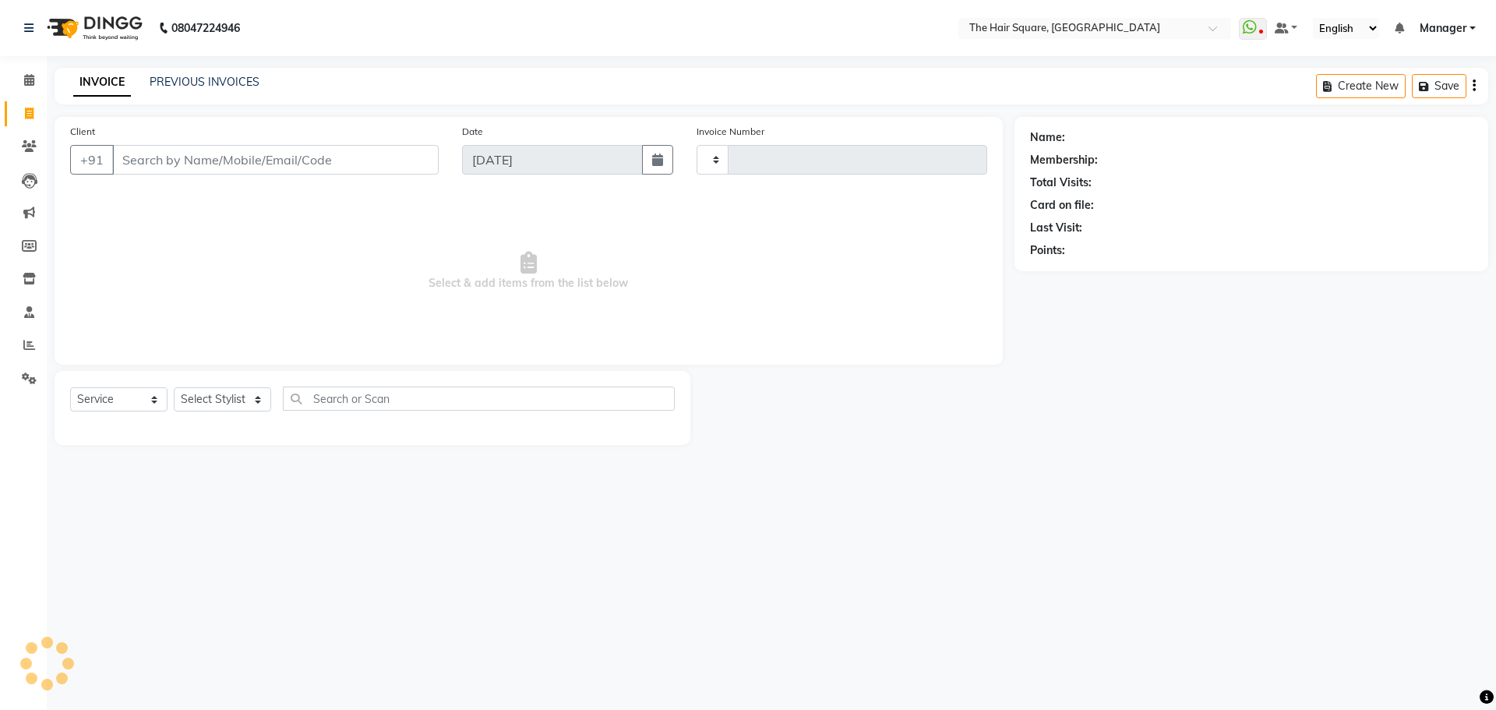
type input "3068"
select select "5768"
click at [185, 80] on link "PREVIOUS INVOICES" at bounding box center [205, 82] width 110 height 14
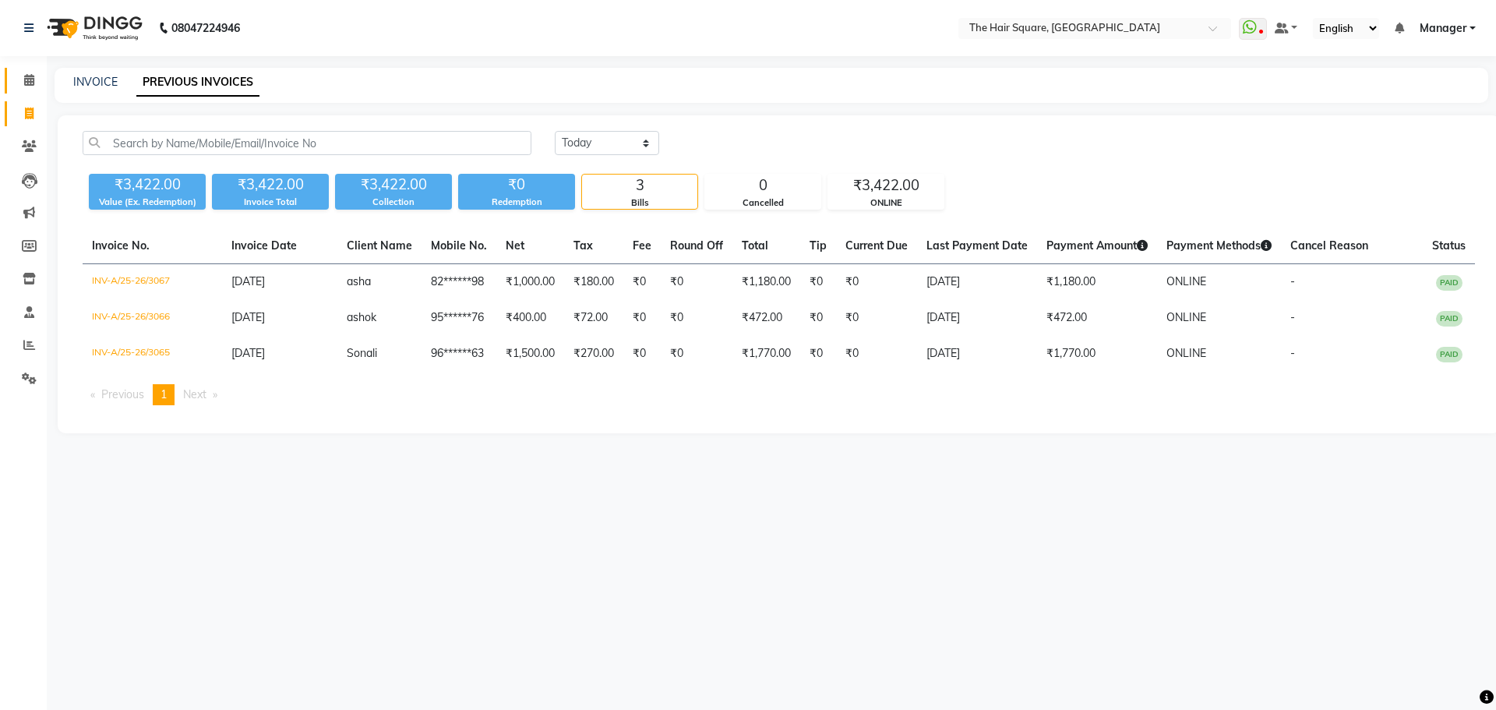
click at [11, 84] on link "Calendar" at bounding box center [23, 81] width 37 height 26
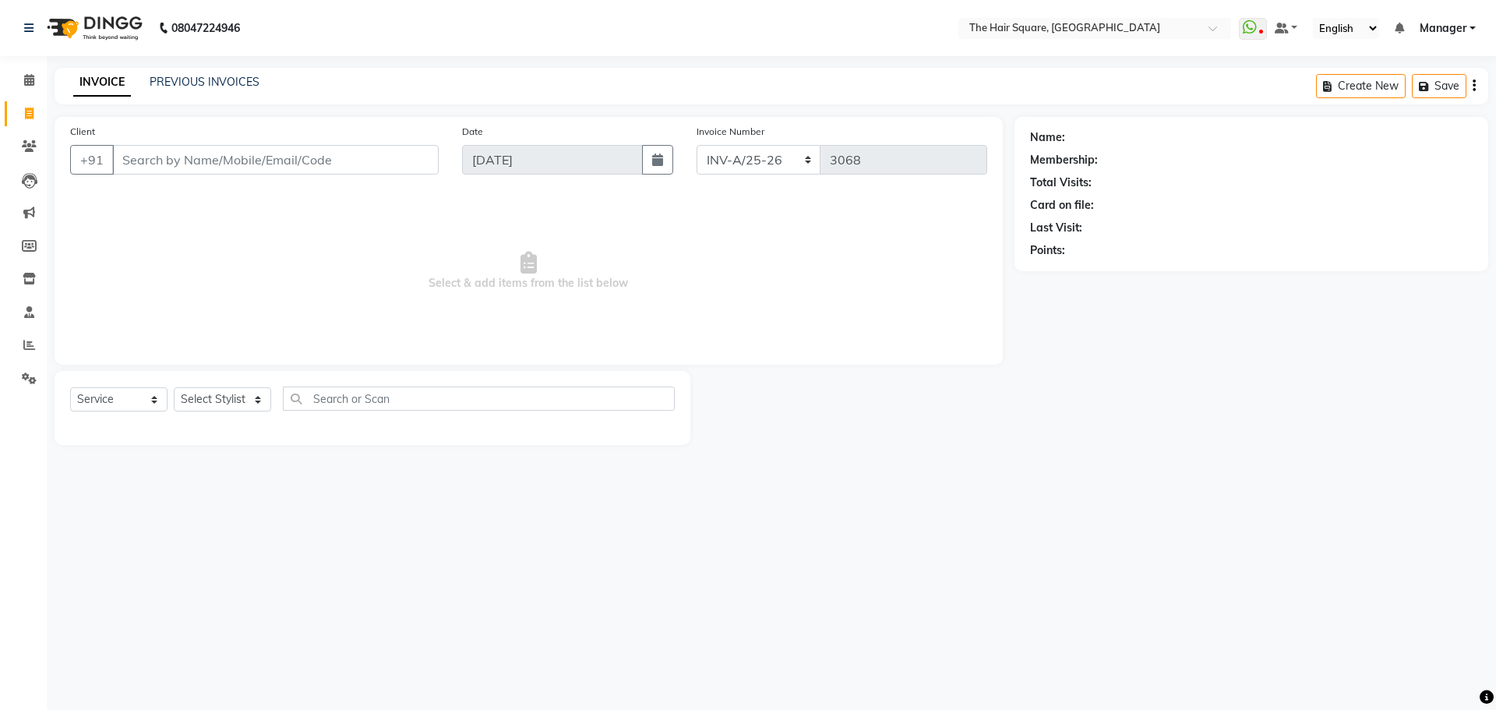
select select "5768"
select select "service"
click at [202, 83] on link "PREVIOUS INVOICES" at bounding box center [205, 82] width 110 height 14
